Goal: Information Seeking & Learning: Learn about a topic

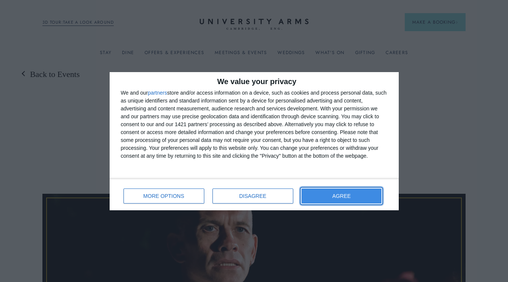
click at [372, 199] on button "AGREE" at bounding box center [341, 195] width 80 height 15
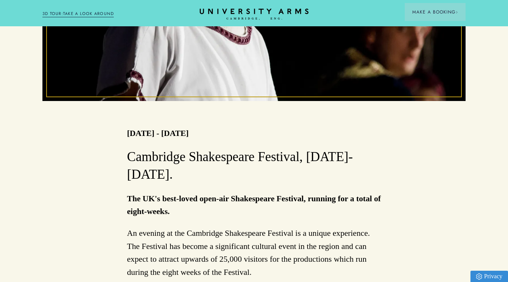
scroll to position [357, 0]
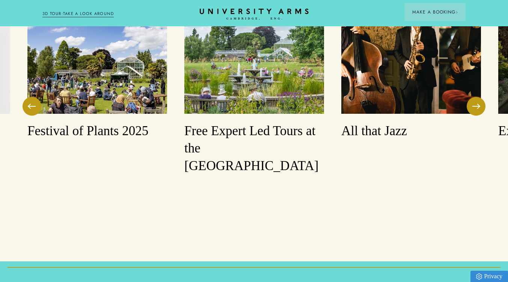
scroll to position [1523, 0]
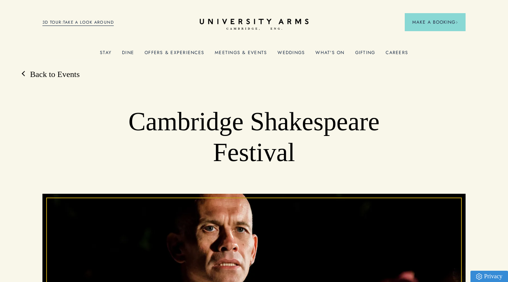
click at [325, 53] on link "What's On" at bounding box center [329, 55] width 29 height 10
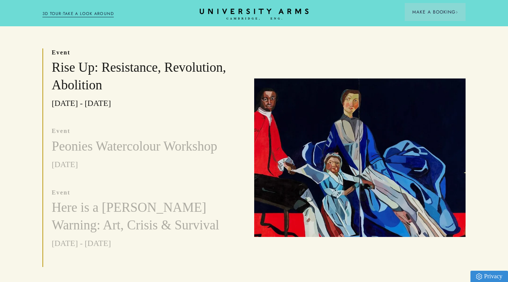
click at [466, 203] on img at bounding box center [360, 157] width 212 height 159
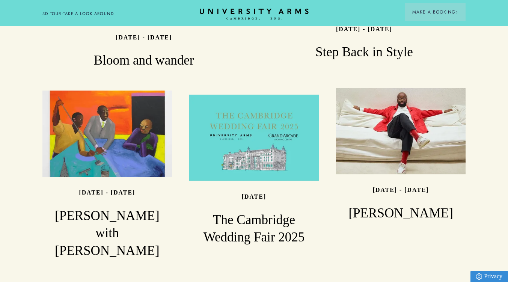
scroll to position [912, 0]
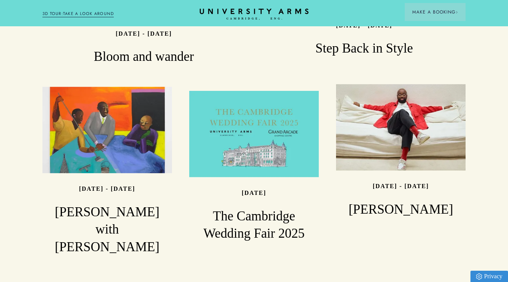
click at [465, 221] on li "Read 15/11/2025 - 01/03/2026 Harold Offeh" at bounding box center [400, 175] width 147 height 169
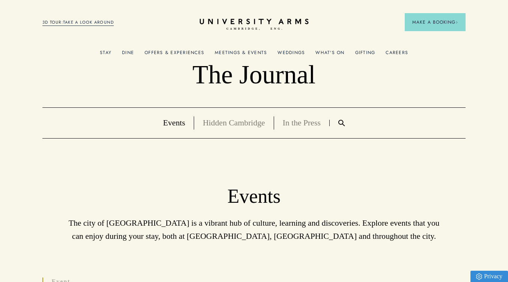
scroll to position [11, 0]
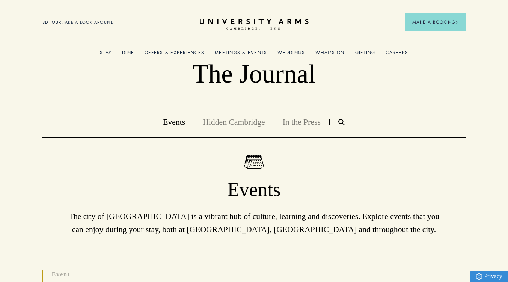
click at [173, 124] on link "Events" at bounding box center [174, 121] width 22 height 9
click at [246, 52] on link "Meetings & Events" at bounding box center [241, 55] width 52 height 10
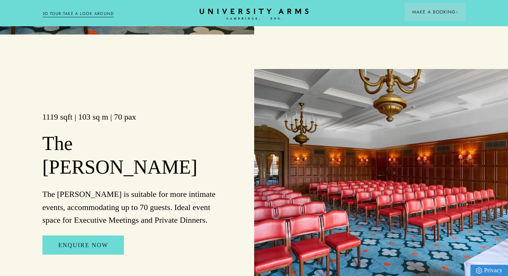
scroll to position [1263, 0]
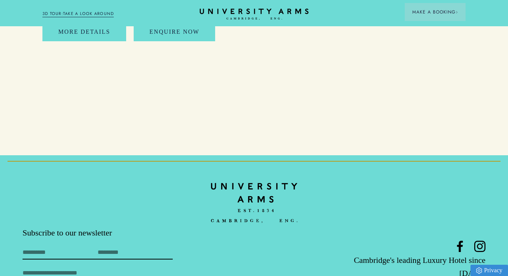
scroll to position [3654, 0]
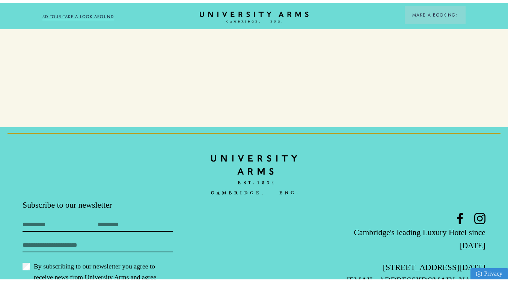
scroll to position [11, 0]
